Goal: Navigation & Orientation: Find specific page/section

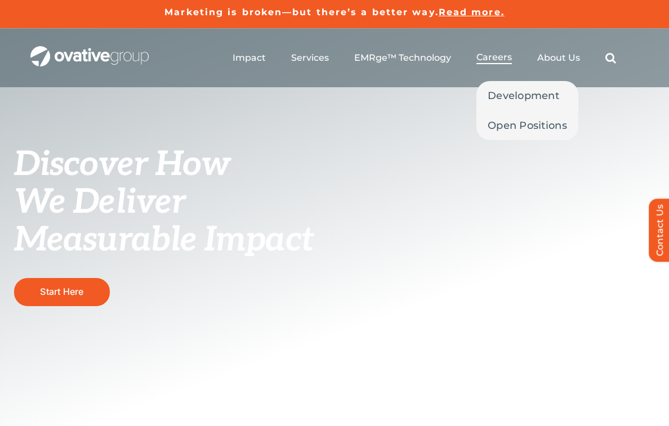
click at [503, 57] on span "Careers" at bounding box center [493, 57] width 35 height 11
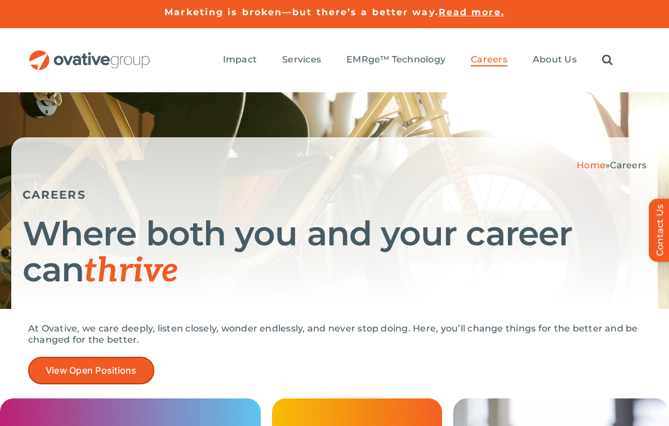
click at [131, 360] on link "View Open Positions" at bounding box center [91, 371] width 126 height 28
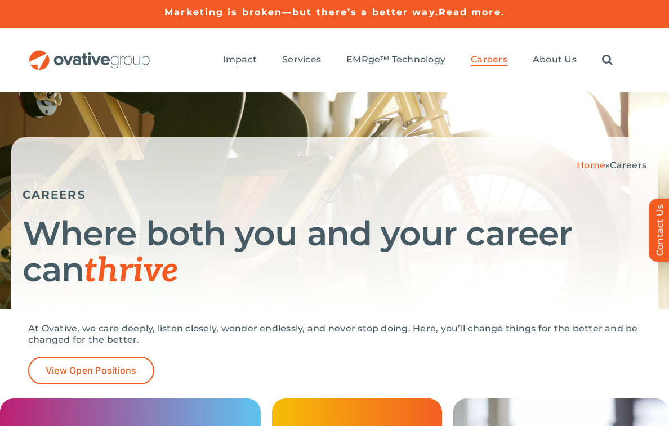
click at [85, 54] on img "OG_Full_horizontal_RGB" at bounding box center [89, 60] width 123 height 21
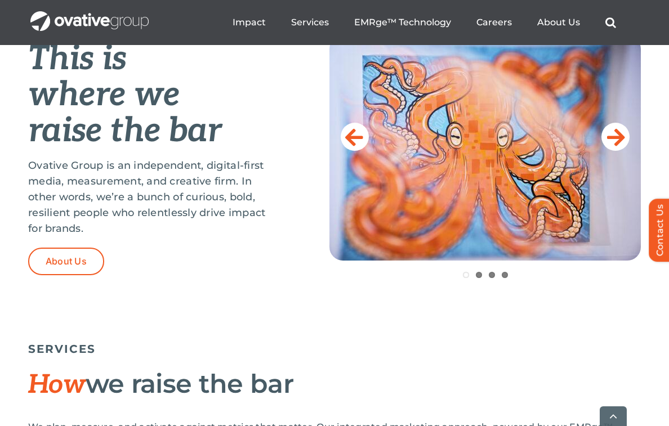
scroll to position [487, 0]
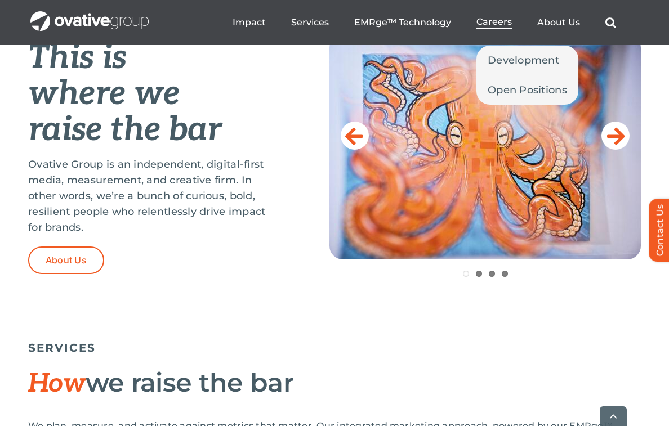
click at [495, 21] on span "Careers" at bounding box center [493, 21] width 35 height 11
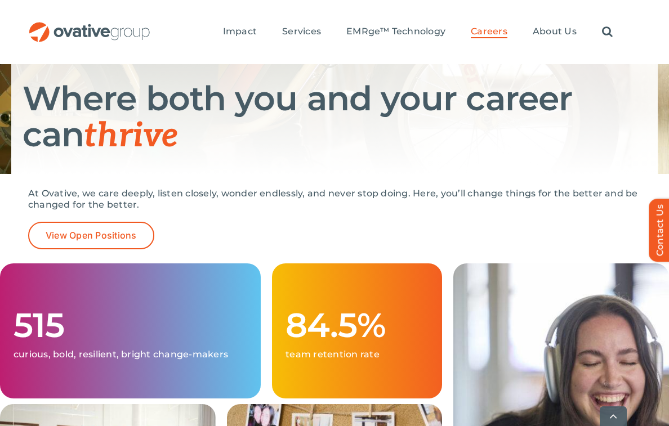
scroll to position [153, 0]
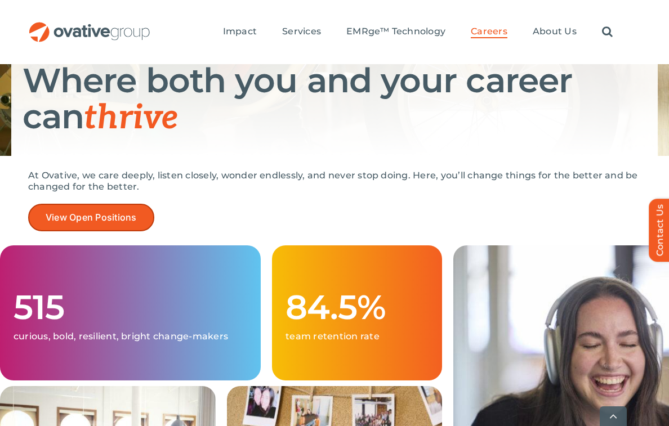
click at [119, 221] on span "View Open Positions" at bounding box center [91, 217] width 91 height 11
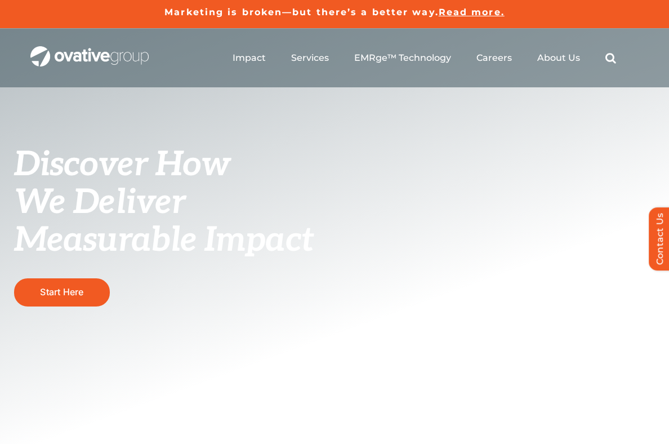
click at [510, 66] on ul "Impact Expert Insights Case Studies Awards & Press Services Media Measurement C…" at bounding box center [424, 58] width 383 height 36
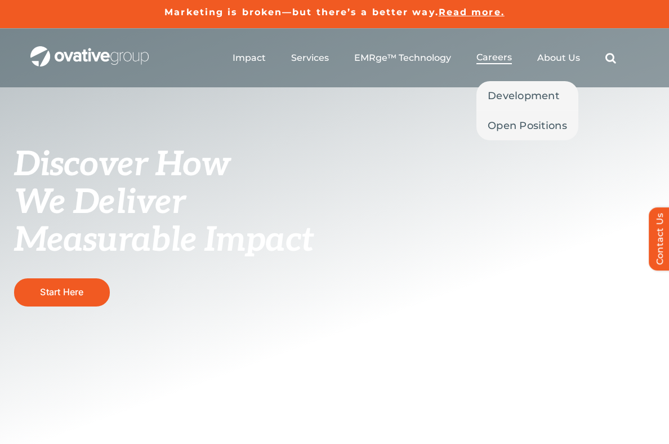
click at [502, 60] on span "Careers" at bounding box center [493, 57] width 35 height 11
